Goal: Task Accomplishment & Management: Complete application form

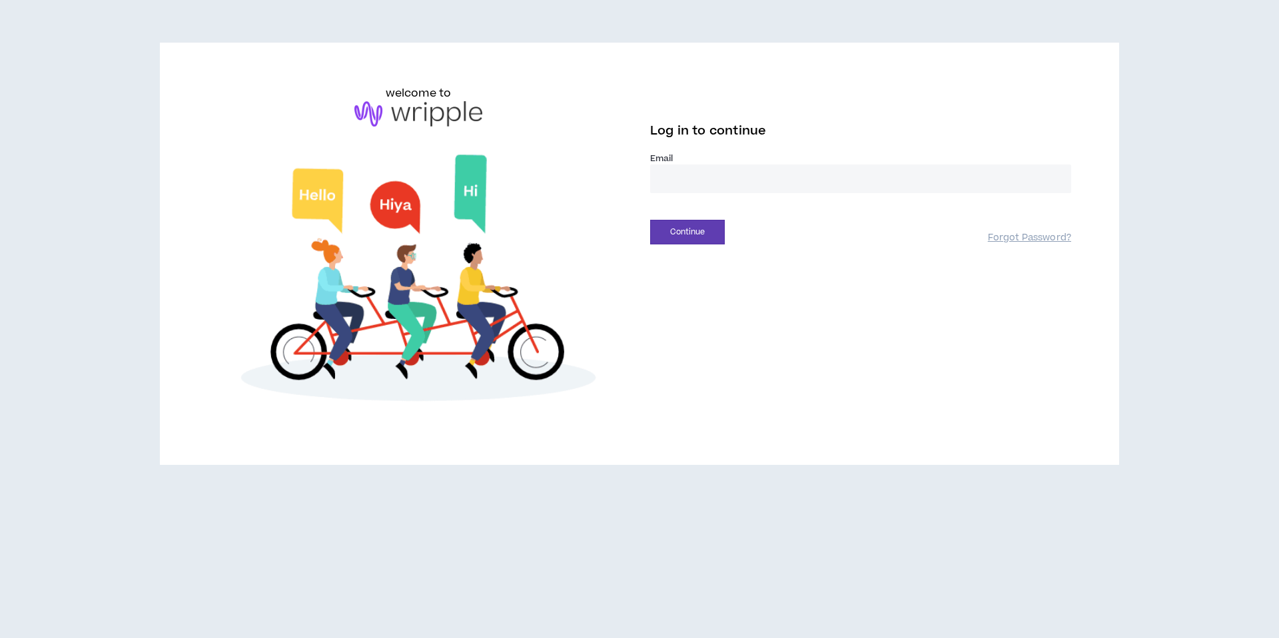
type input "**********"
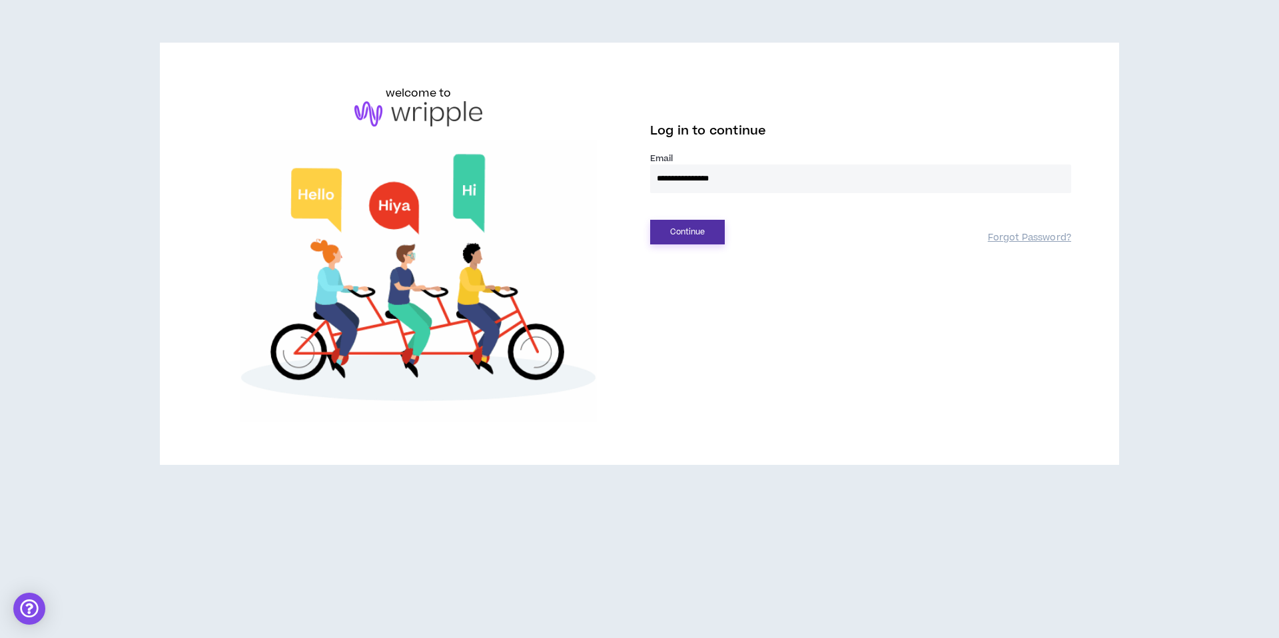
click at [690, 223] on button "Continue" at bounding box center [687, 232] width 75 height 25
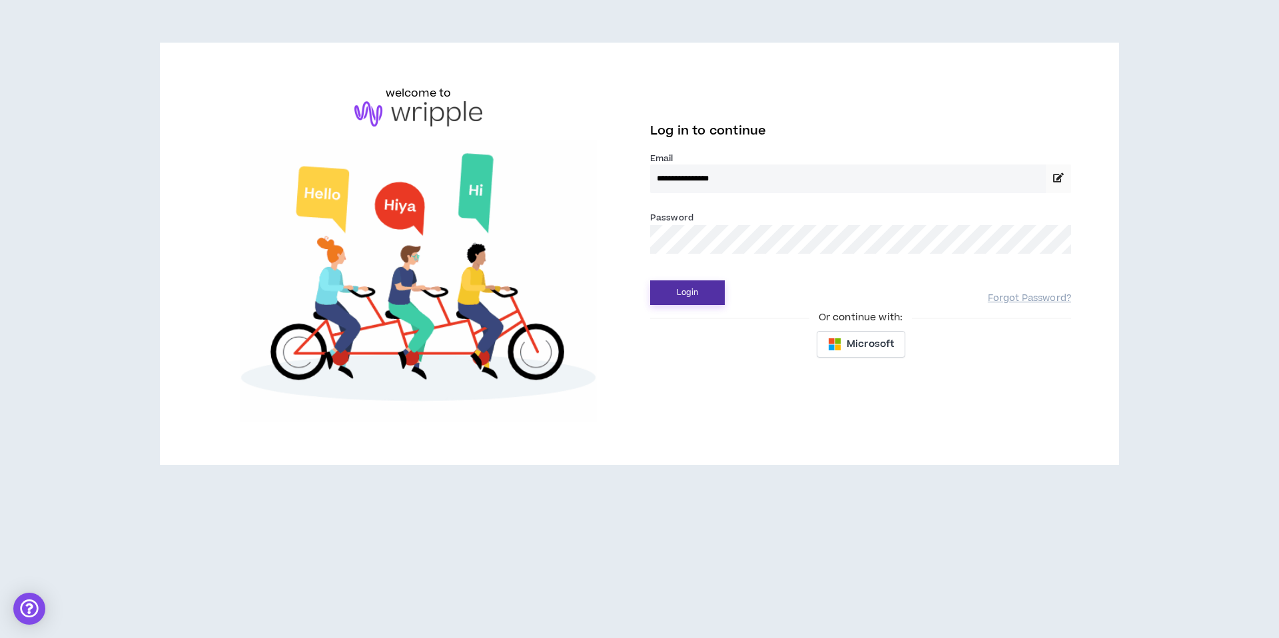
click at [691, 297] on button "Login" at bounding box center [687, 293] width 75 height 25
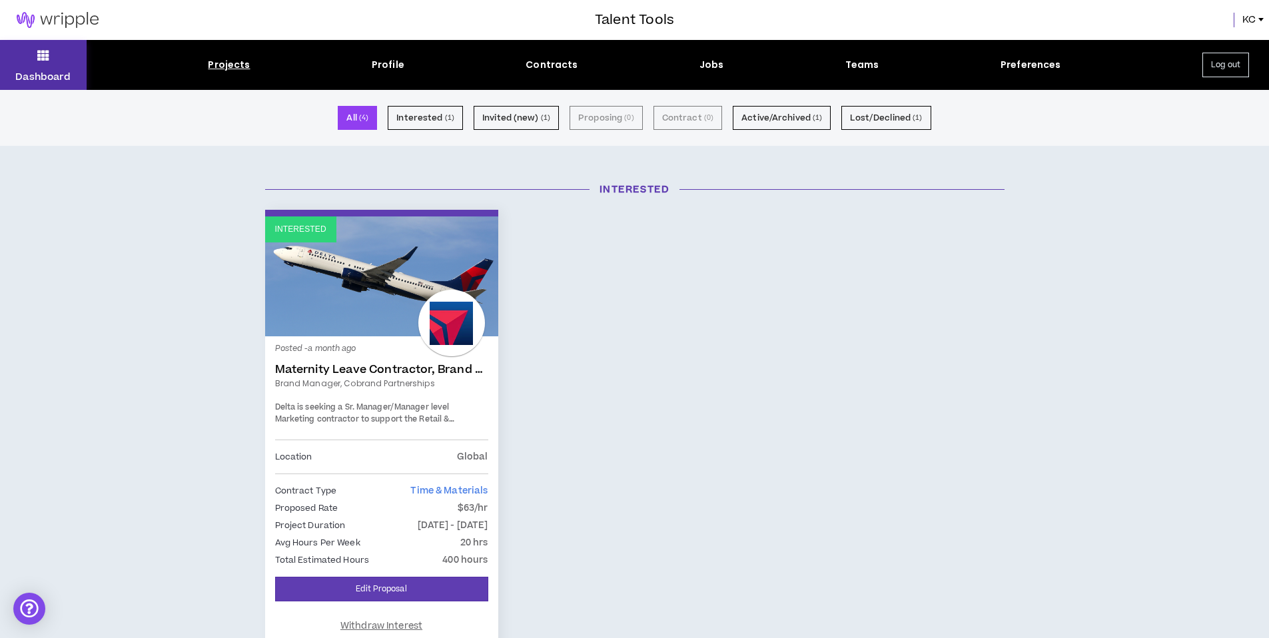
click at [25, 57] on button "Dashboard" at bounding box center [43, 65] width 87 height 50
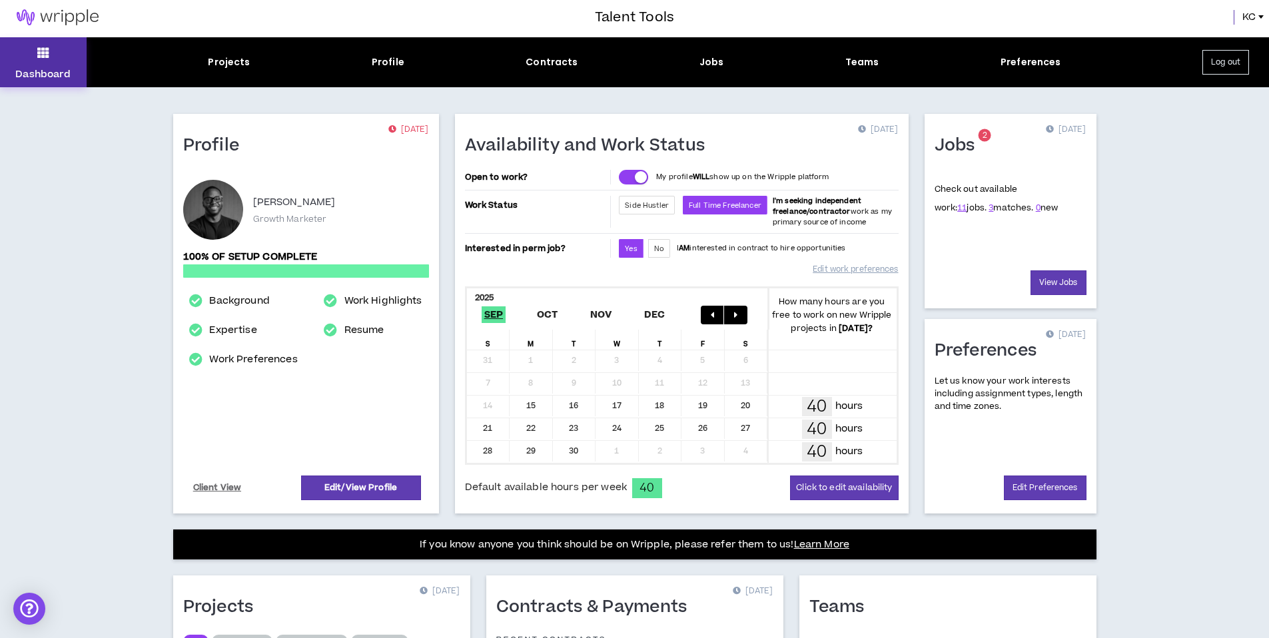
scroll to position [261, 0]
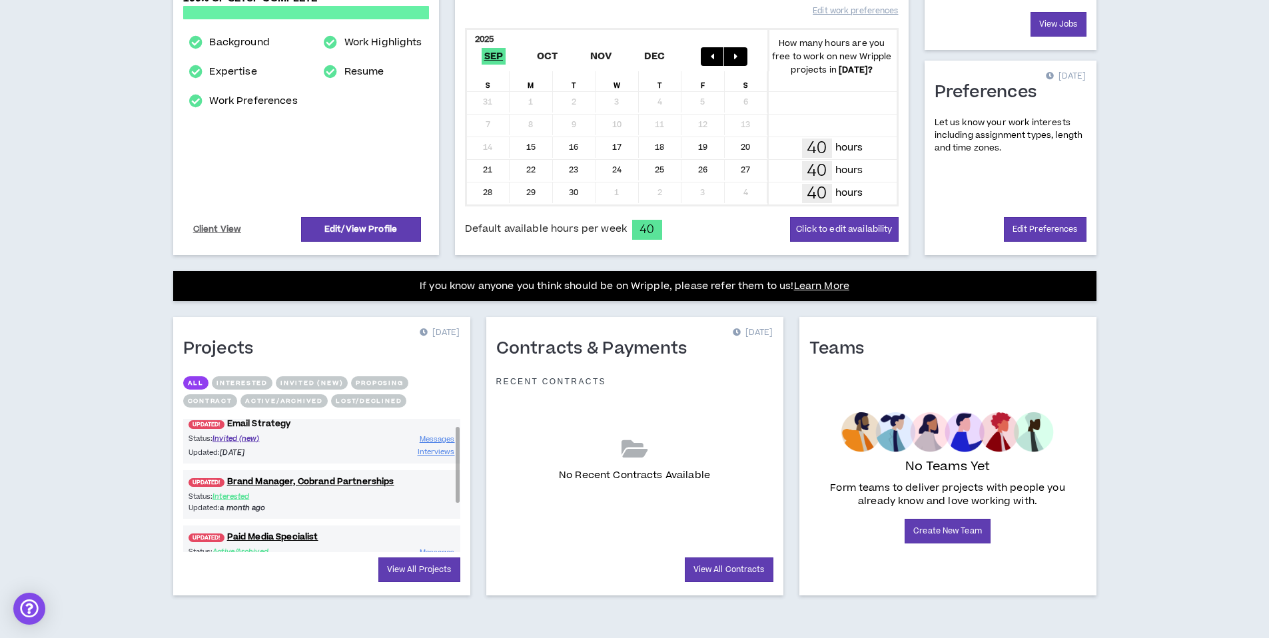
click at [233, 427] on link "UPDATED! Email Strategy" at bounding box center [321, 424] width 277 height 13
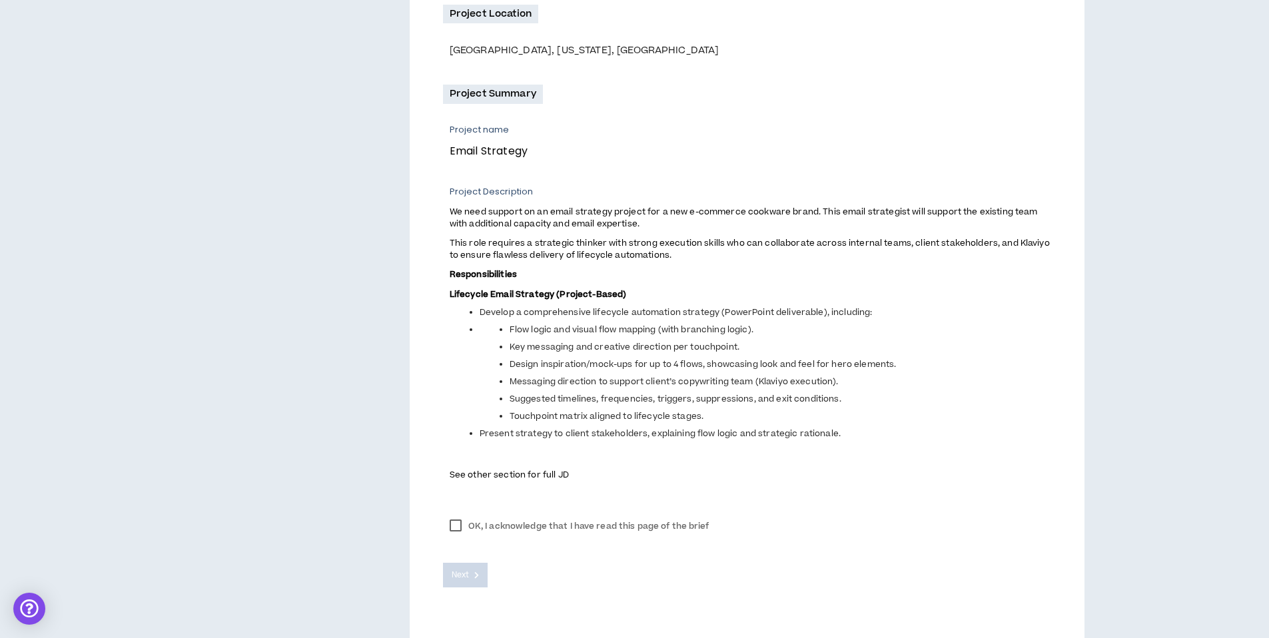
scroll to position [402, 0]
click at [457, 530] on label "OK, I acknowledge that I have read this page of the brief" at bounding box center [579, 526] width 273 height 20
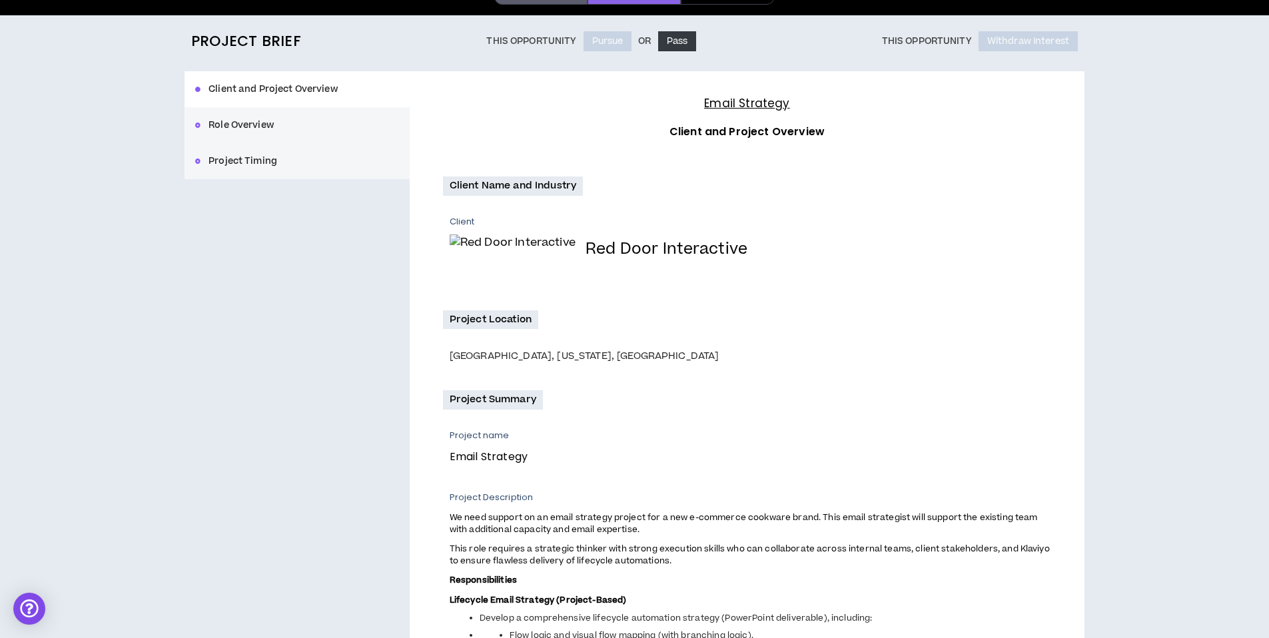
scroll to position [0, 0]
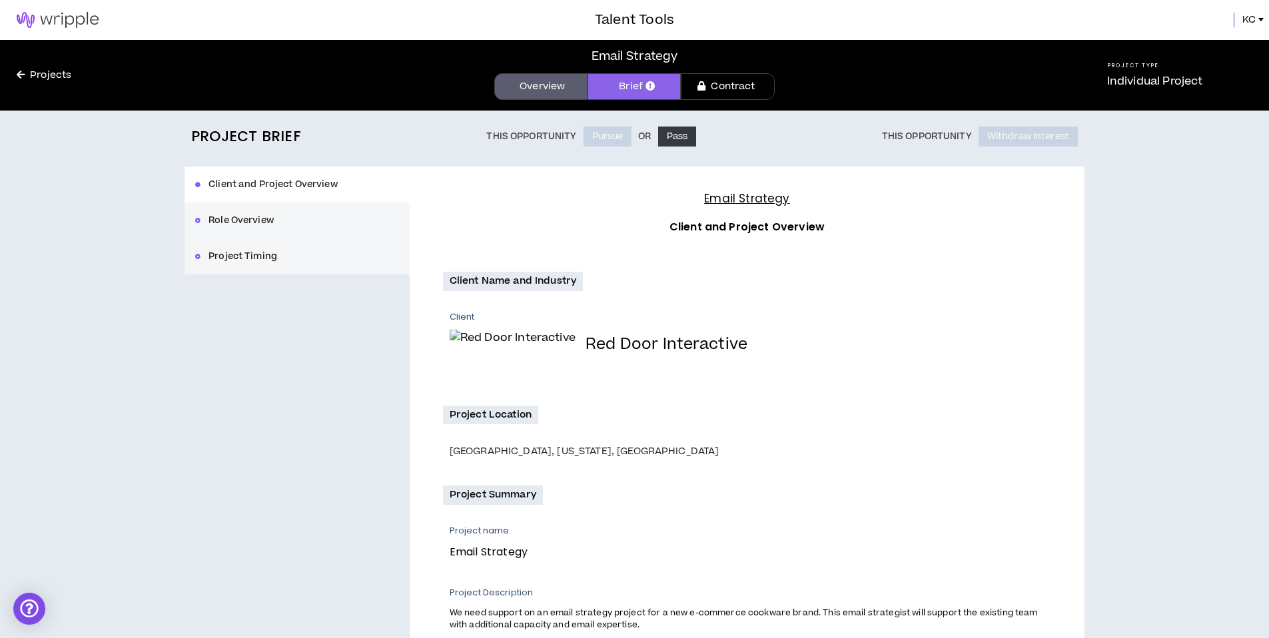
click at [299, 183] on div "Client and Project Overview Role Overview Project Timing" at bounding box center [297, 221] width 225 height 108
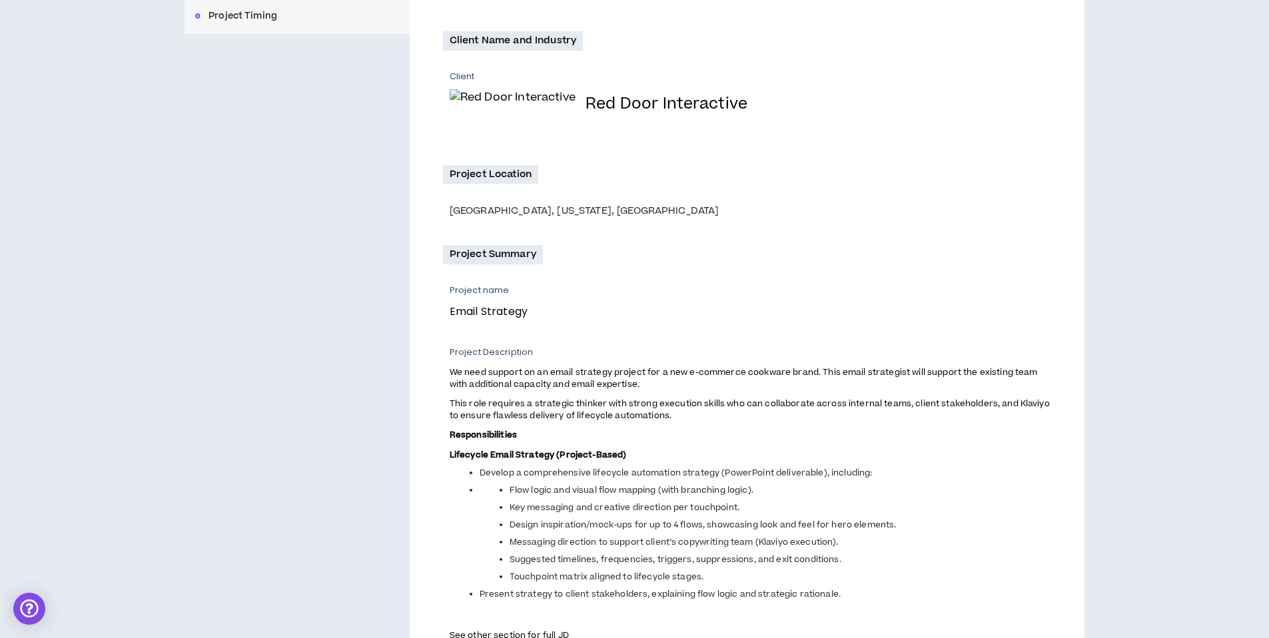
scroll to position [433, 0]
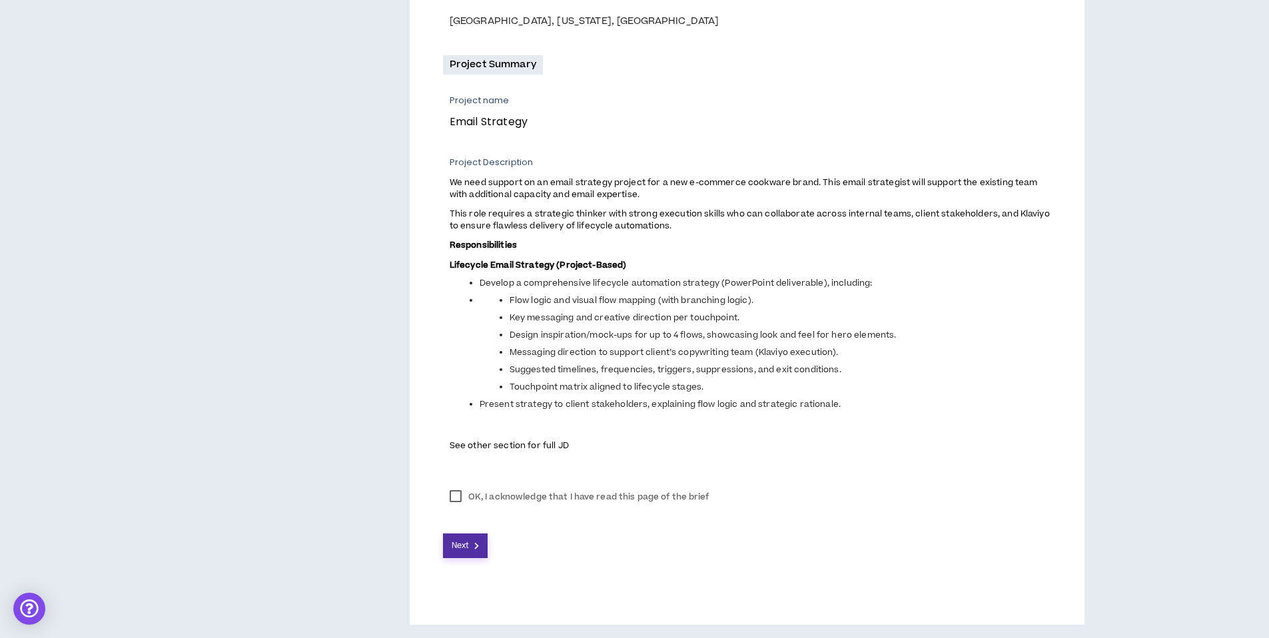
click at [451, 550] on button "Next" at bounding box center [465, 546] width 45 height 25
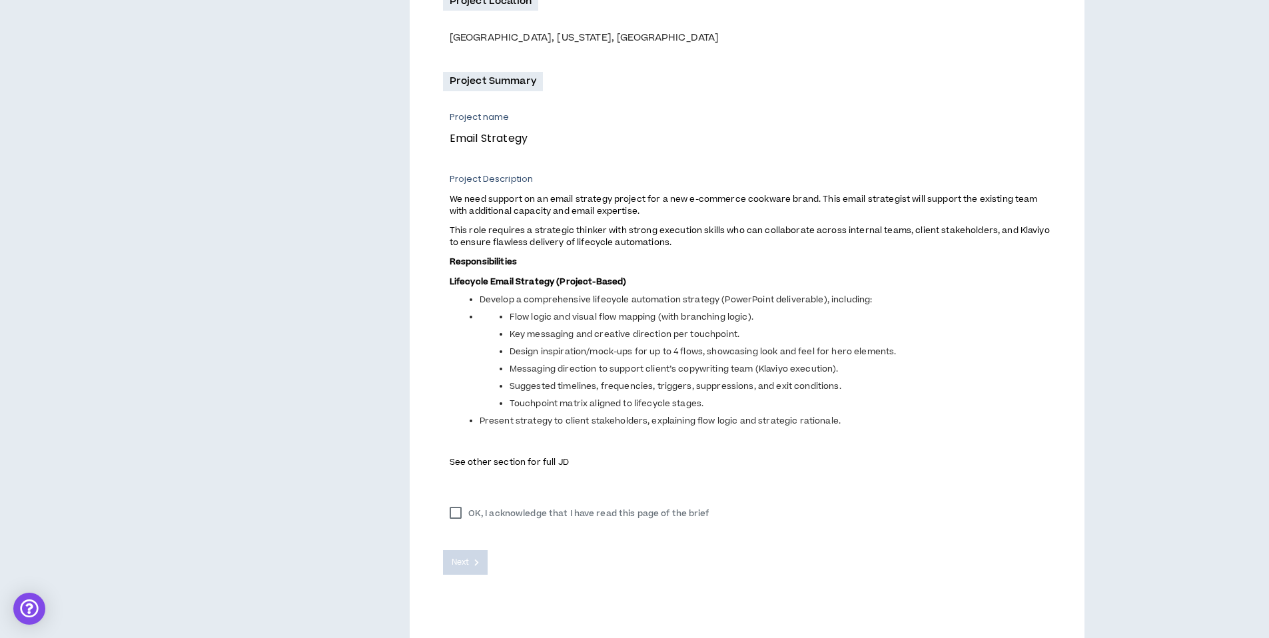
scroll to position [0, 0]
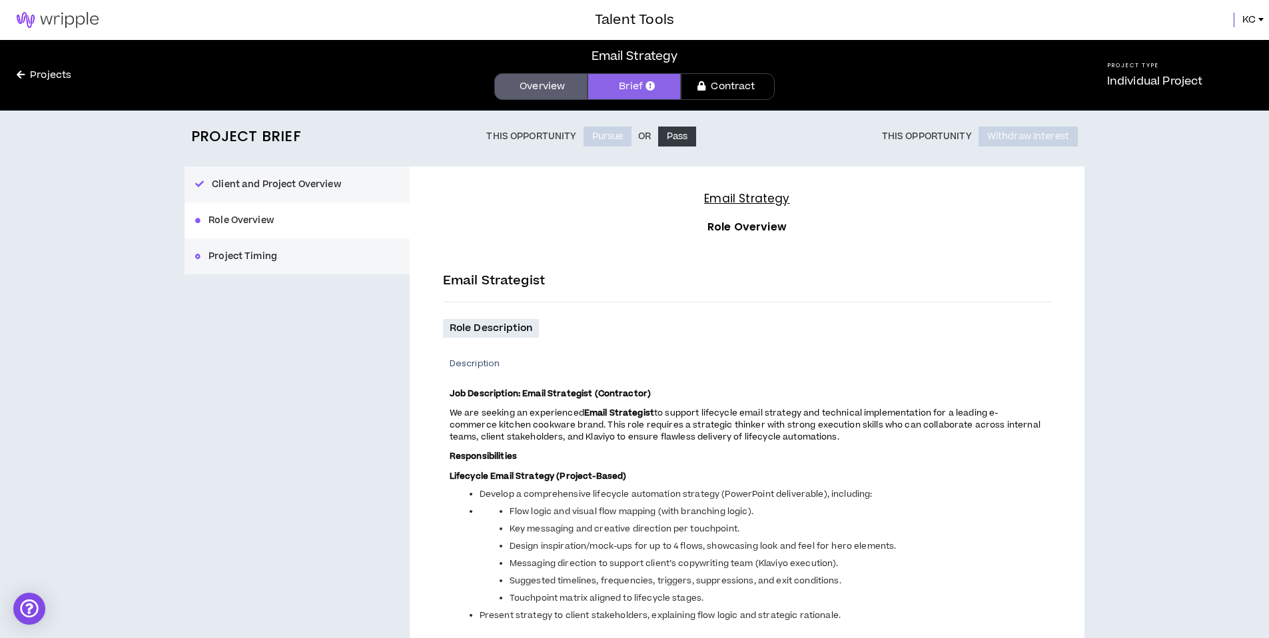
click at [283, 180] on button "Client and Project Overview" at bounding box center [297, 185] width 225 height 36
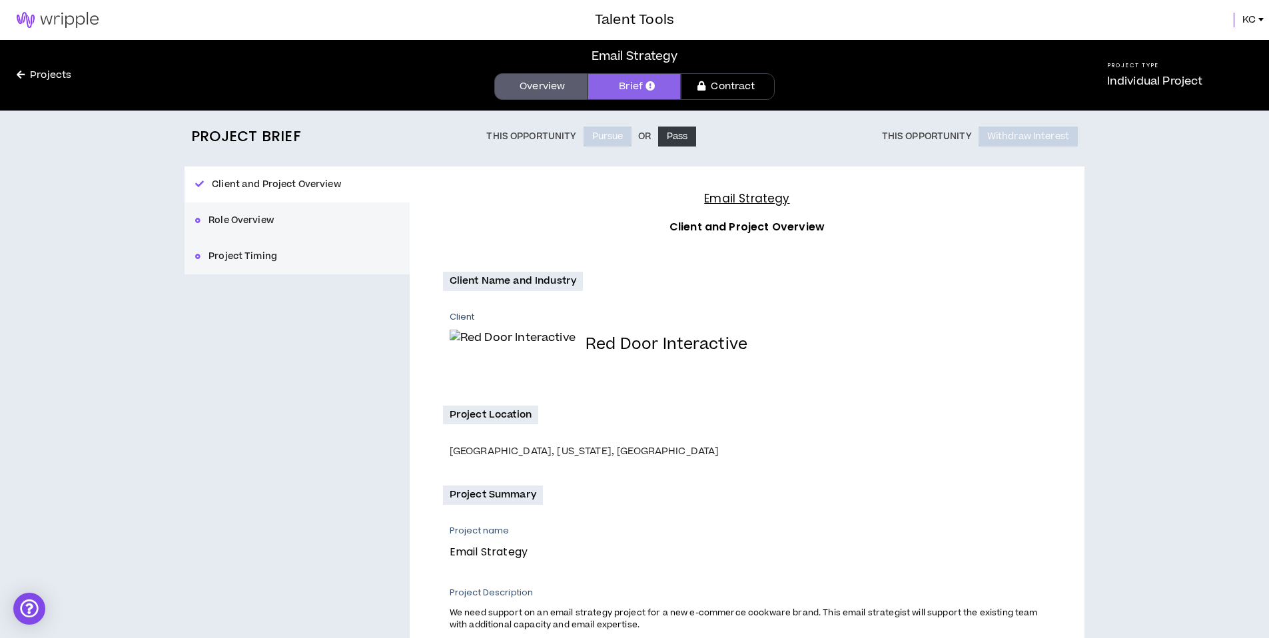
click at [303, 181] on div "Client and Project Overview Role Overview Project Timing" at bounding box center [297, 221] width 225 height 108
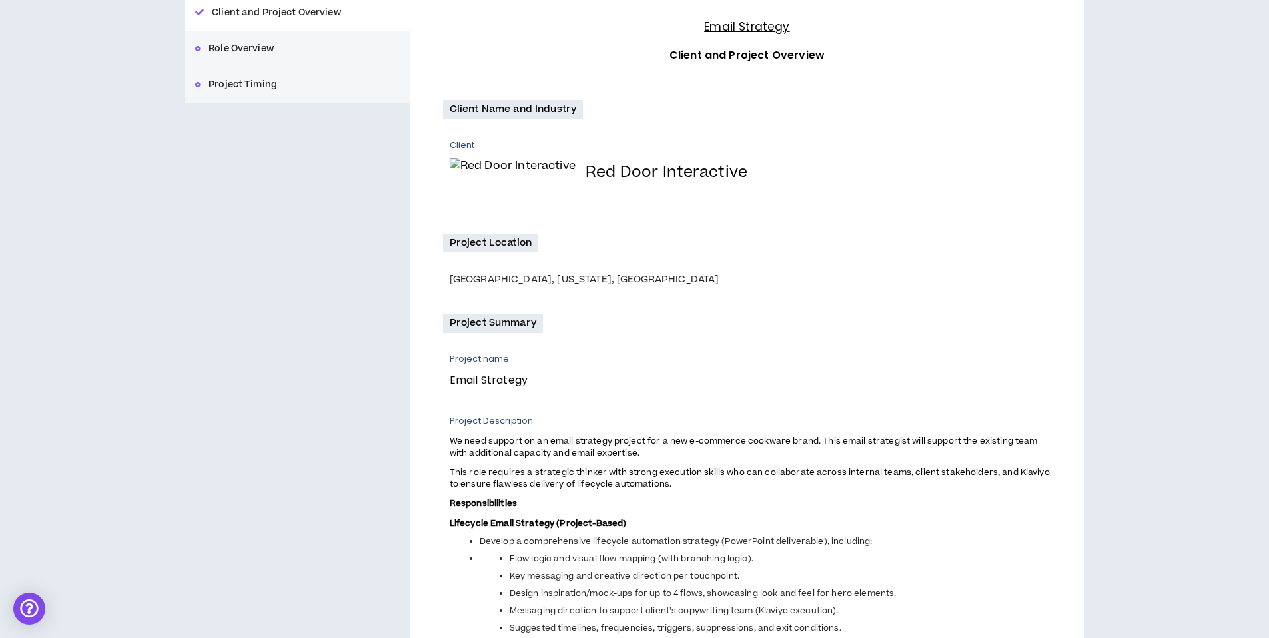
scroll to position [433, 0]
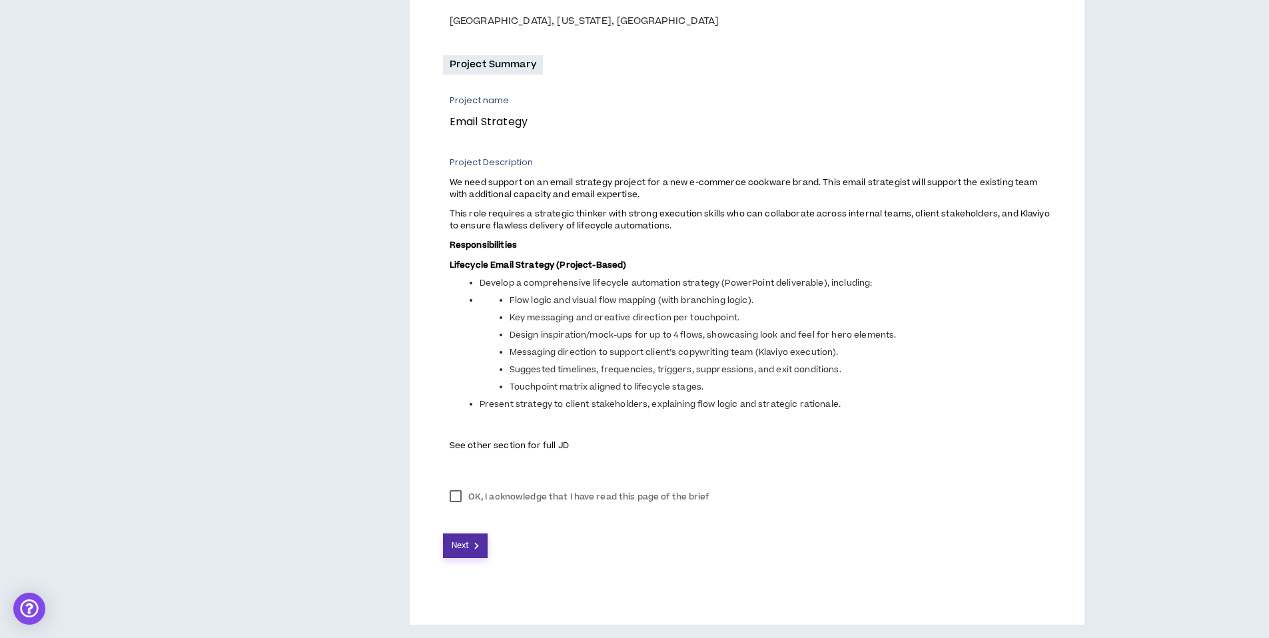
click at [454, 540] on span "Next" at bounding box center [460, 546] width 17 height 13
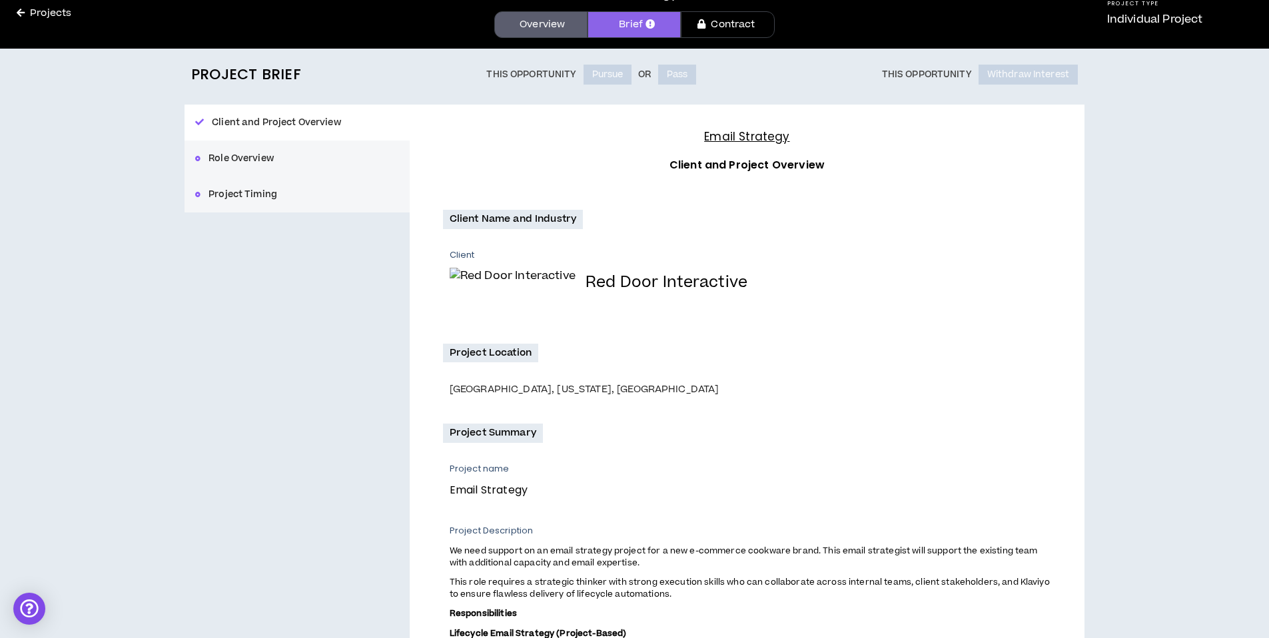
scroll to position [0, 0]
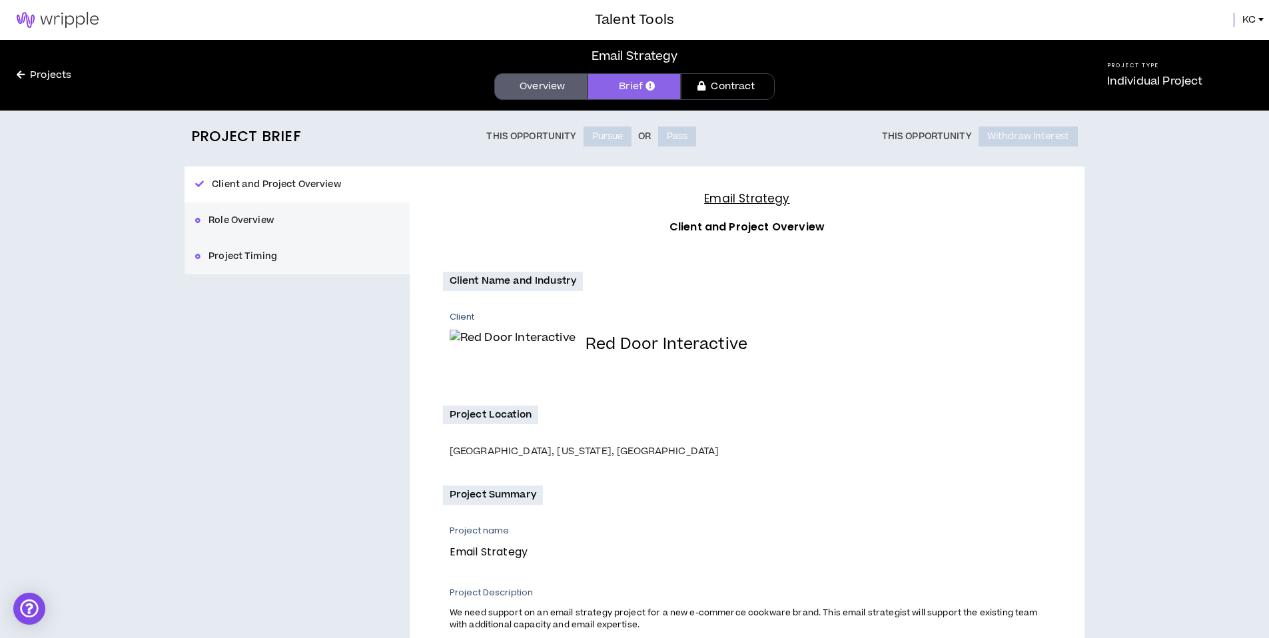
click at [242, 212] on div "Client and Project Overview Role Overview Project Timing" at bounding box center [297, 221] width 225 height 108
click at [734, 95] on link "Contract" at bounding box center [727, 86] width 93 height 27
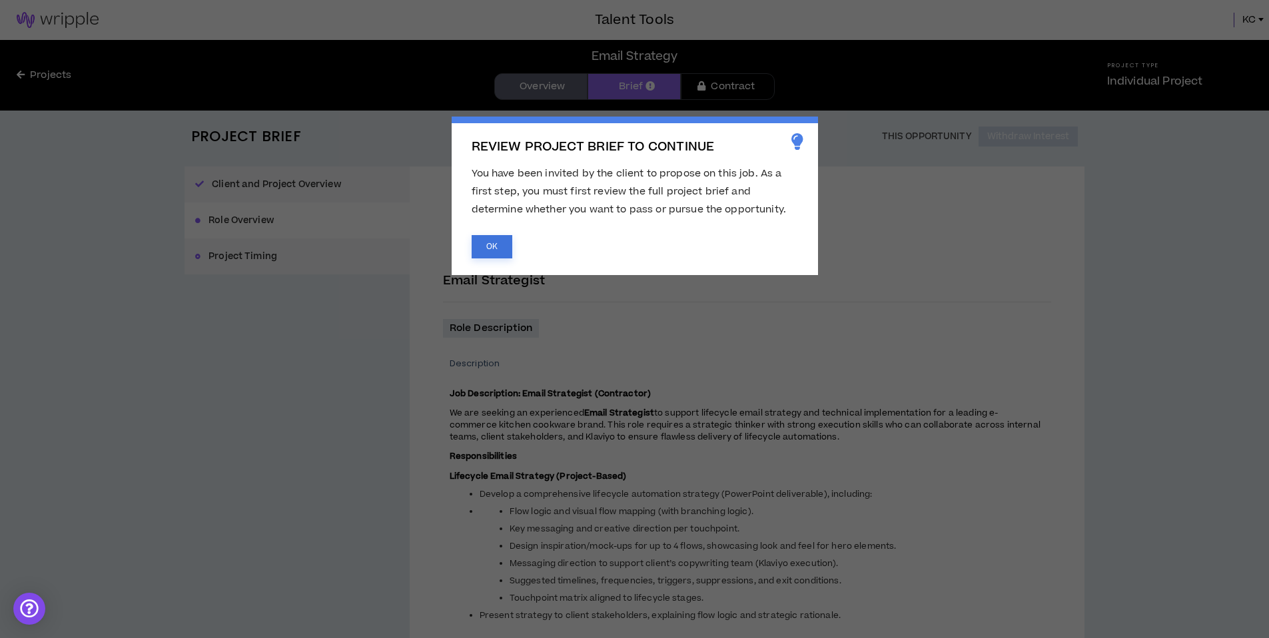
click at [498, 248] on button "OK" at bounding box center [492, 246] width 41 height 23
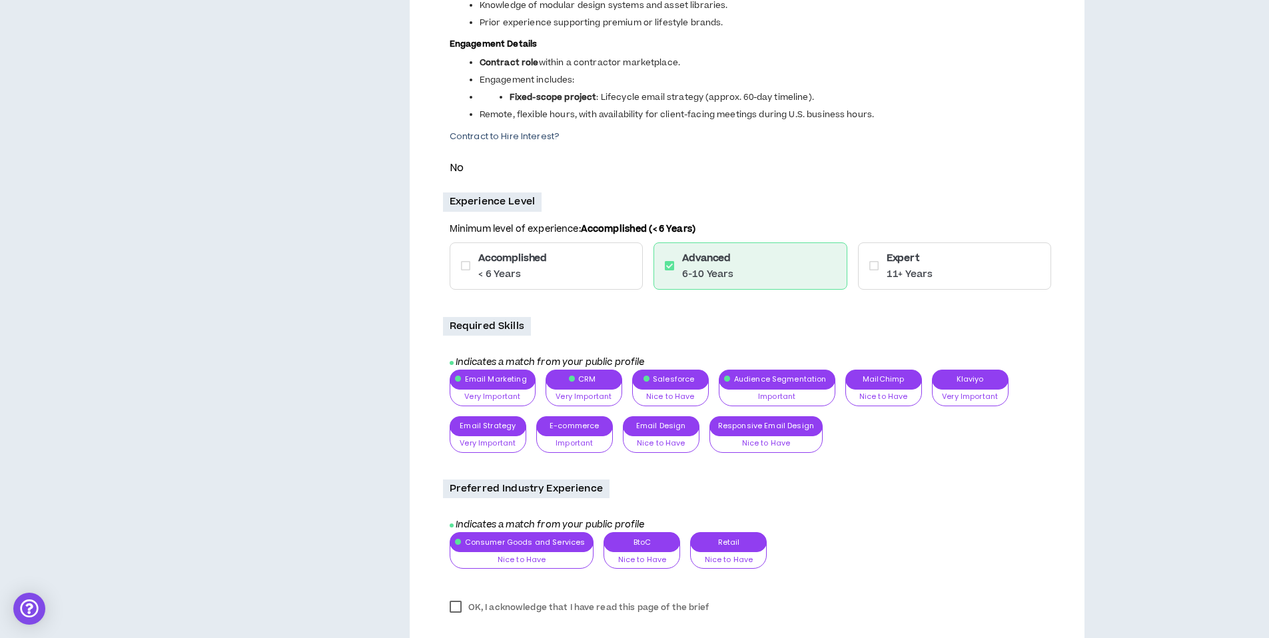
scroll to position [910, 0]
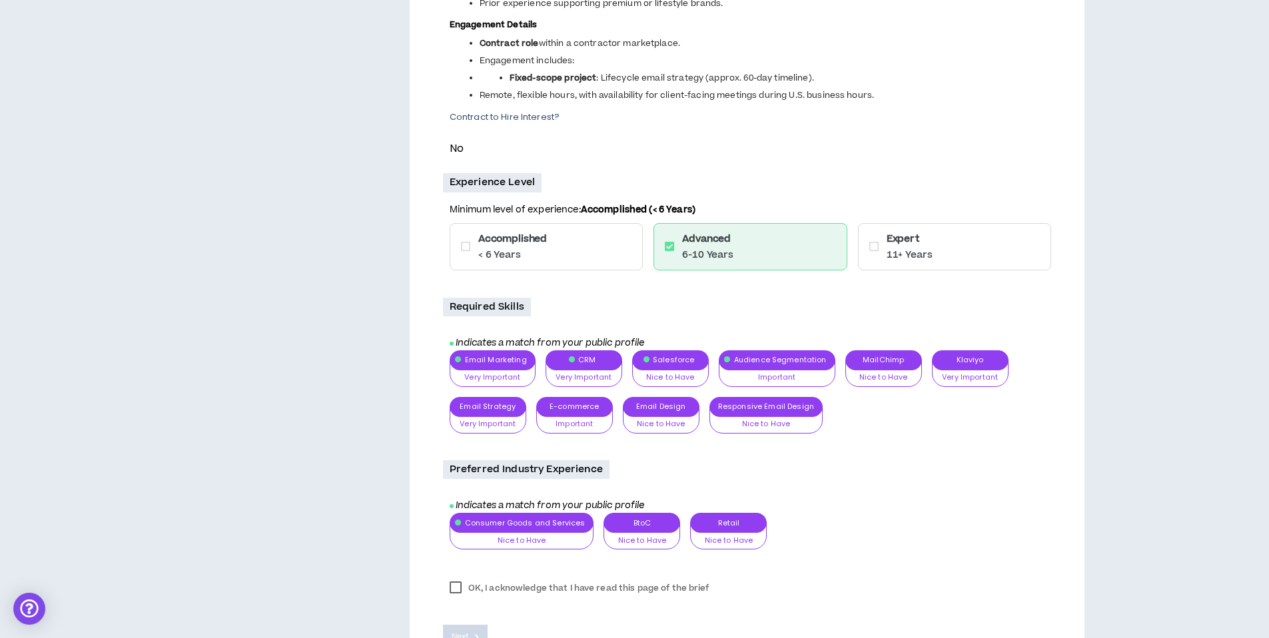
click at [787, 377] on div "Email Marketing Very Important Nice to Have Important Very Important CRM Very I…" at bounding box center [751, 396] width 602 height 93
click at [774, 374] on div "Email Marketing Very Important Nice to Have Important Very Important CRM Very I…" at bounding box center [751, 396] width 602 height 93
click at [778, 365] on div "Email Marketing Very Important Nice to Have Important Very Important CRM Very I…" at bounding box center [751, 396] width 602 height 93
click at [772, 386] on div "Email Marketing Very Important Nice to Have Important Very Important CRM Very I…" at bounding box center [751, 396] width 602 height 93
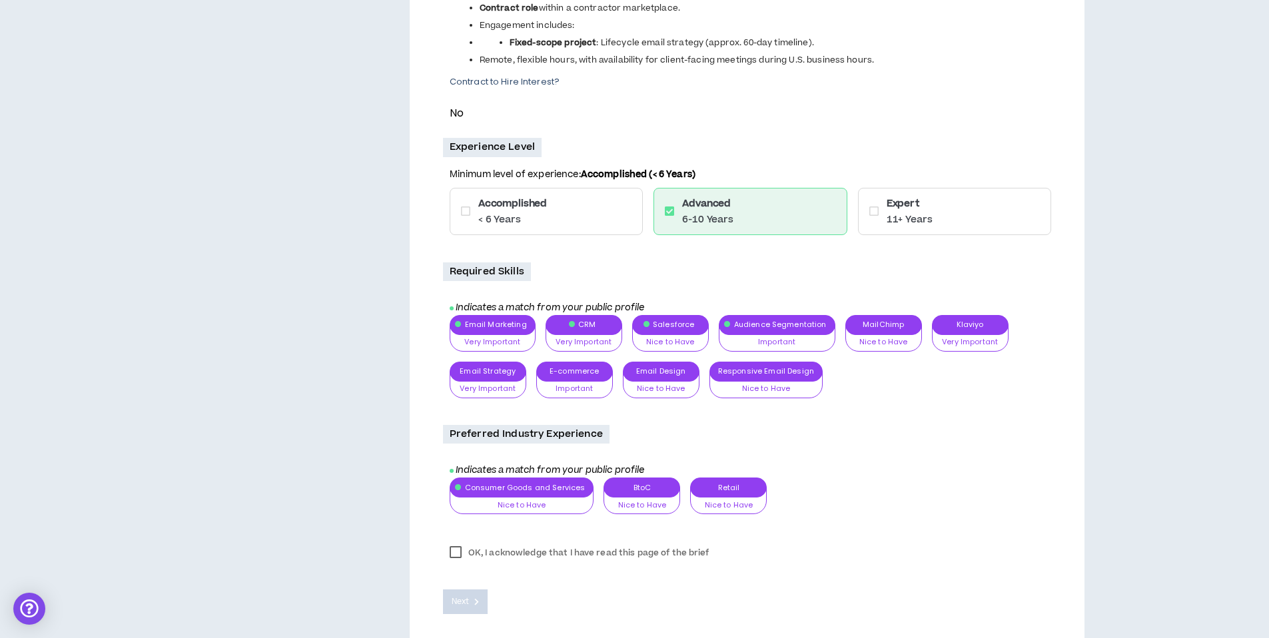
scroll to position [1003, 0]
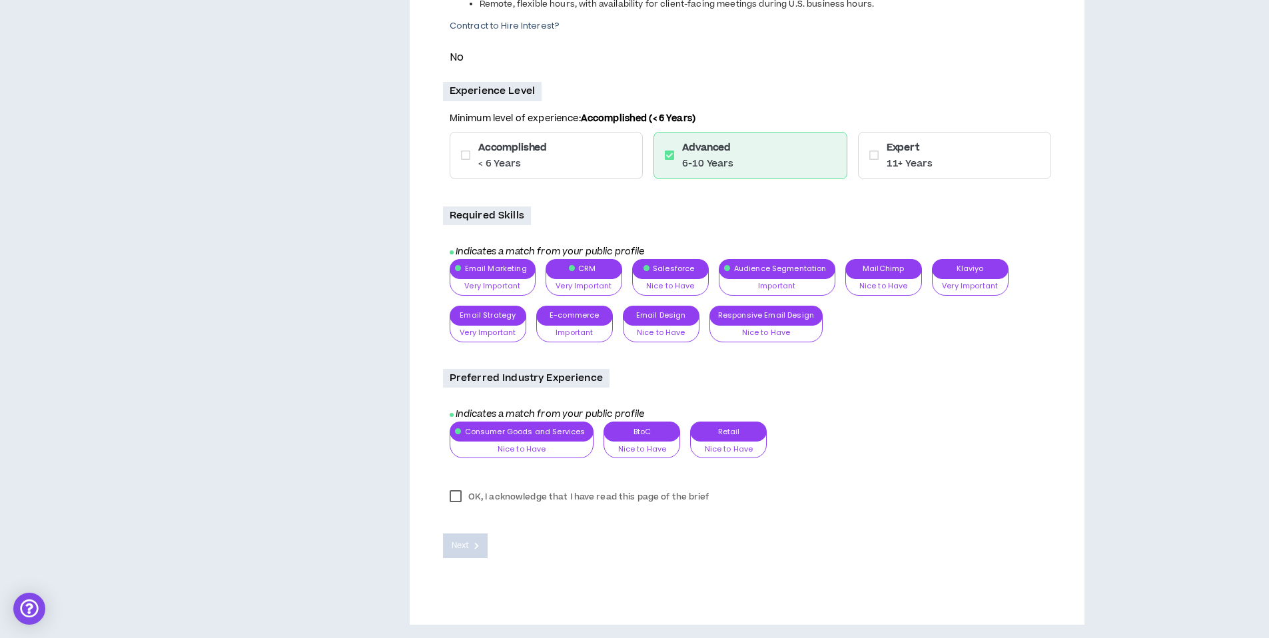
click at [451, 496] on label "OK, I acknowledge that I have read this page of the brief" at bounding box center [579, 497] width 273 height 20
click at [468, 540] on span "Next" at bounding box center [460, 546] width 17 height 13
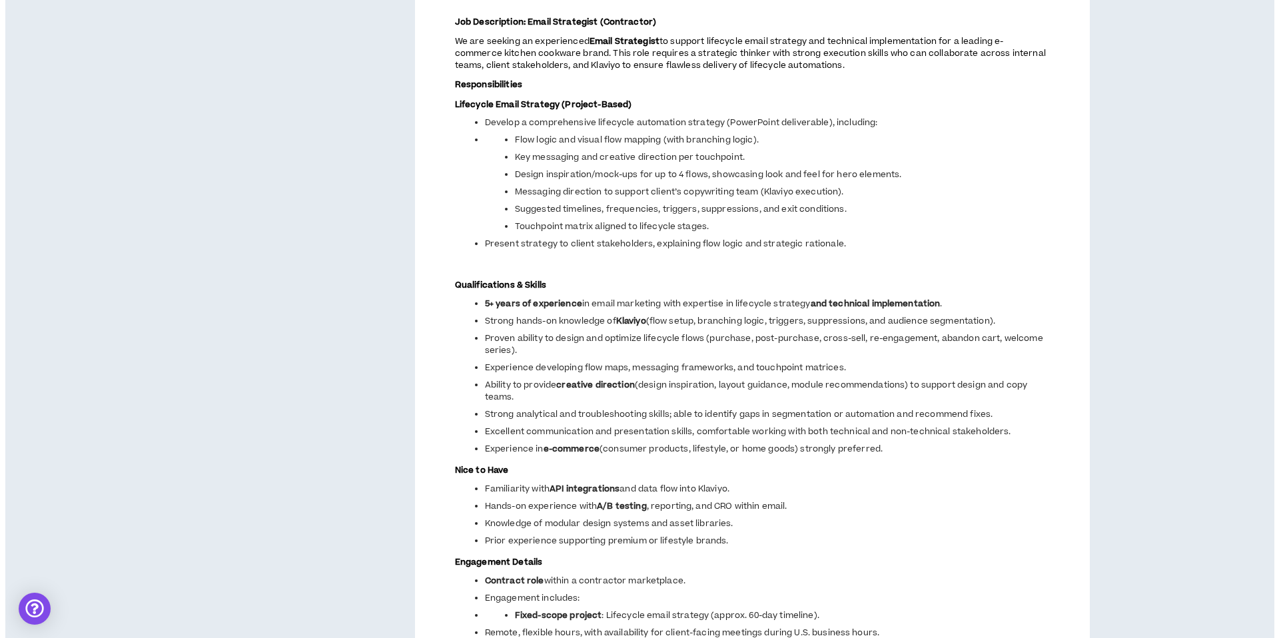
scroll to position [0, 0]
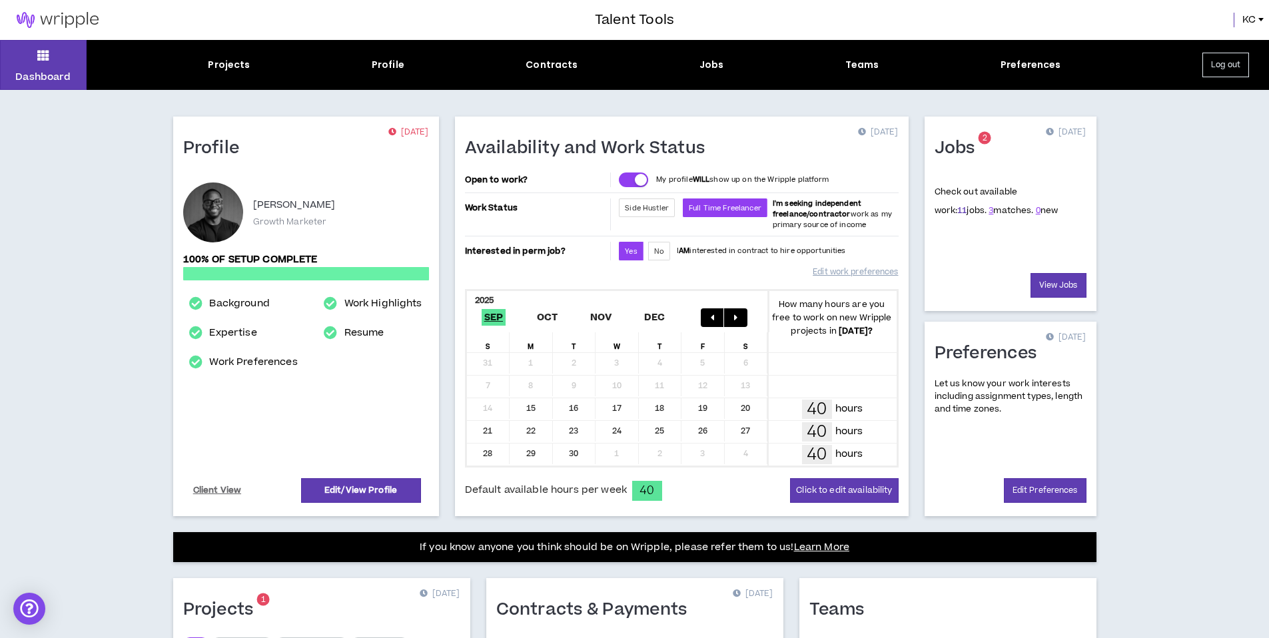
click at [957, 205] on link "11" at bounding box center [961, 211] width 9 height 12
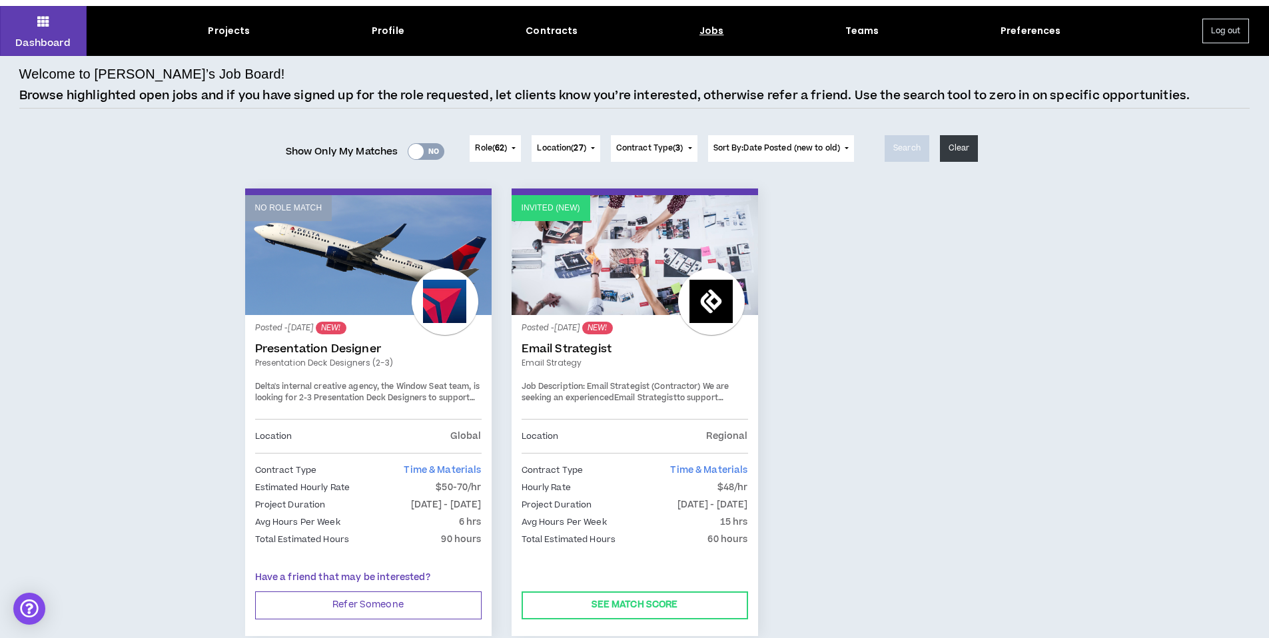
scroll to position [107, 0]
